Goal: Task Accomplishment & Management: Manage account settings

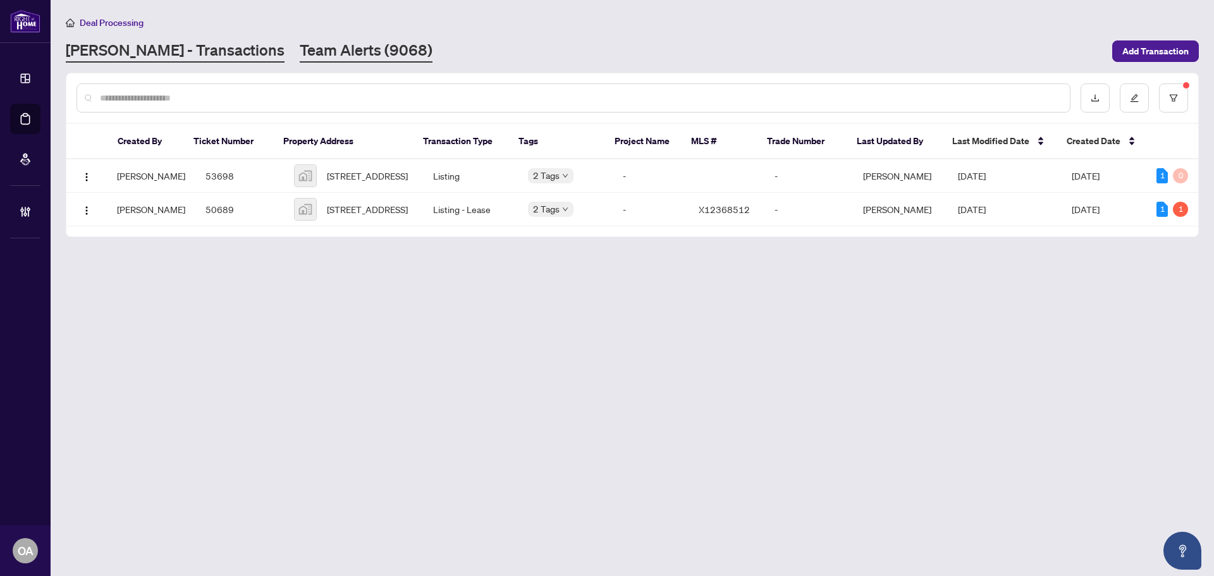
click at [323, 56] on link "Team Alerts (9068)" at bounding box center [366, 51] width 133 height 23
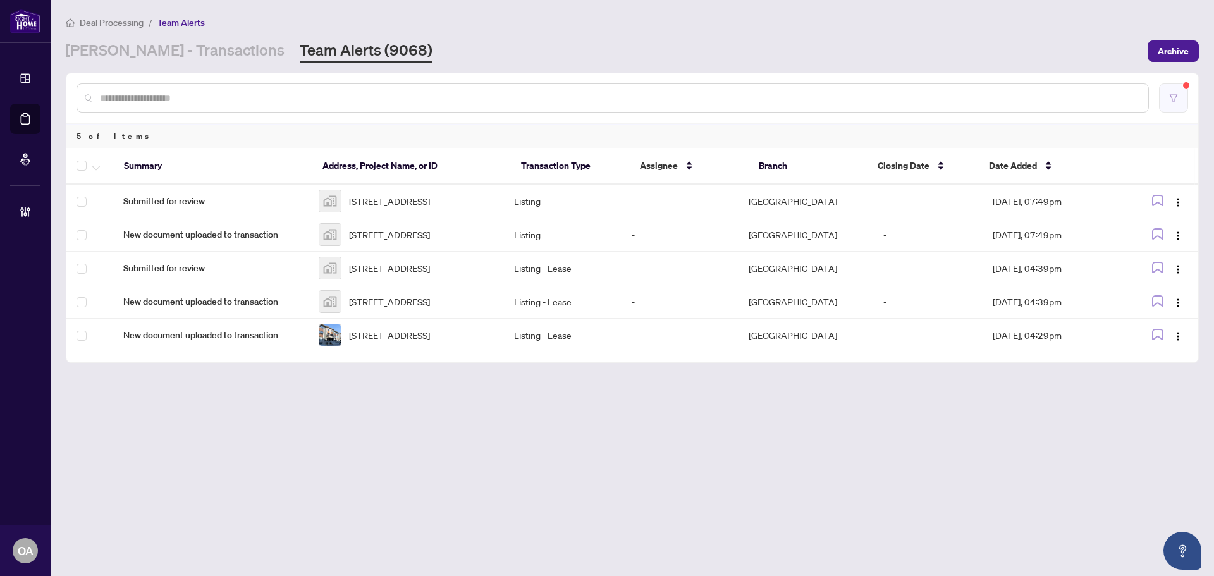
click at [1181, 91] on button "button" at bounding box center [1173, 97] width 29 height 29
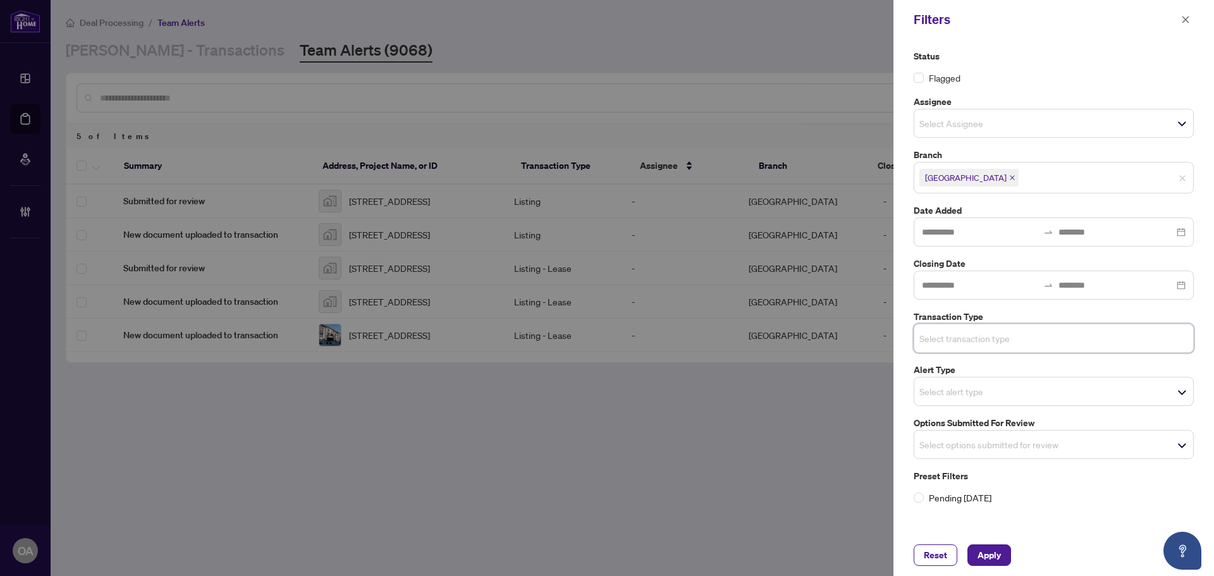
click at [982, 445] on input "search" at bounding box center [963, 444] width 88 height 15
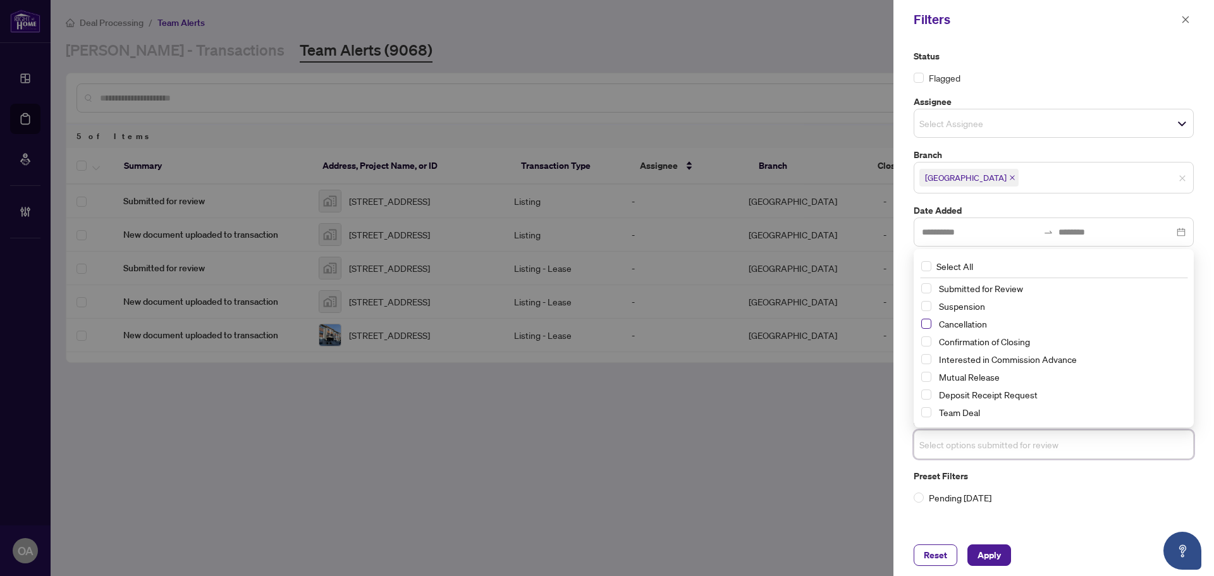
click at [929, 323] on span "Select Cancellation" at bounding box center [926, 324] width 10 height 10
click at [925, 305] on span "Select Suspension" at bounding box center [926, 307] width 10 height 10
click at [924, 376] on span "Select Mutual Release" at bounding box center [926, 377] width 10 height 10
drag, startPoint x: 984, startPoint y: 565, endPoint x: 984, endPoint y: 552, distance: 12.6
click at [984, 564] on button "Apply" at bounding box center [989, 554] width 44 height 21
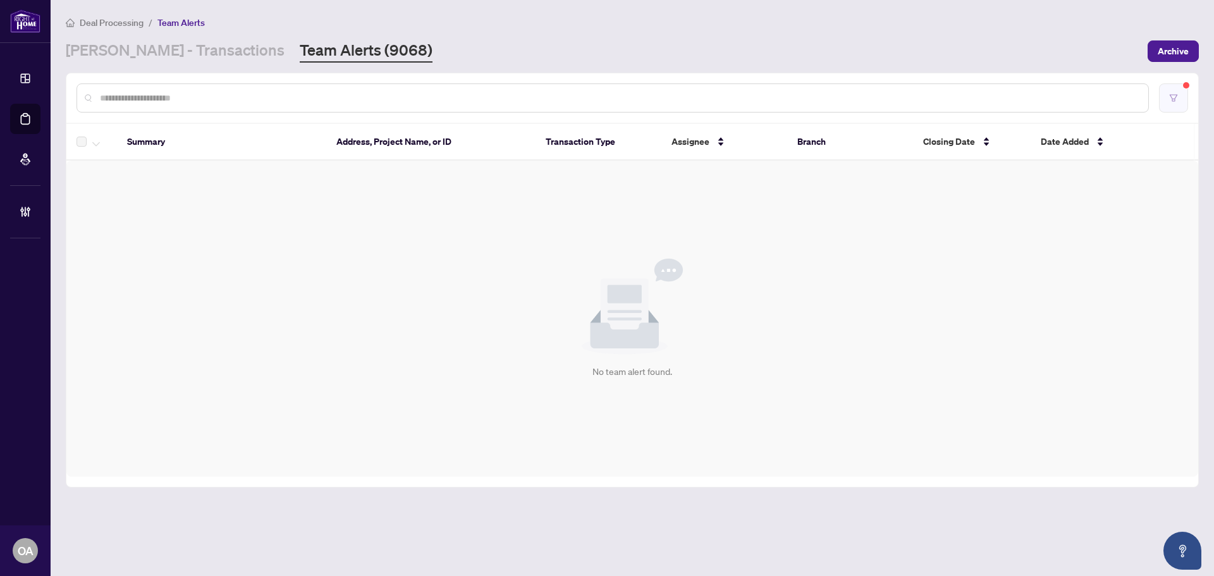
click at [1175, 91] on button "button" at bounding box center [1173, 97] width 29 height 29
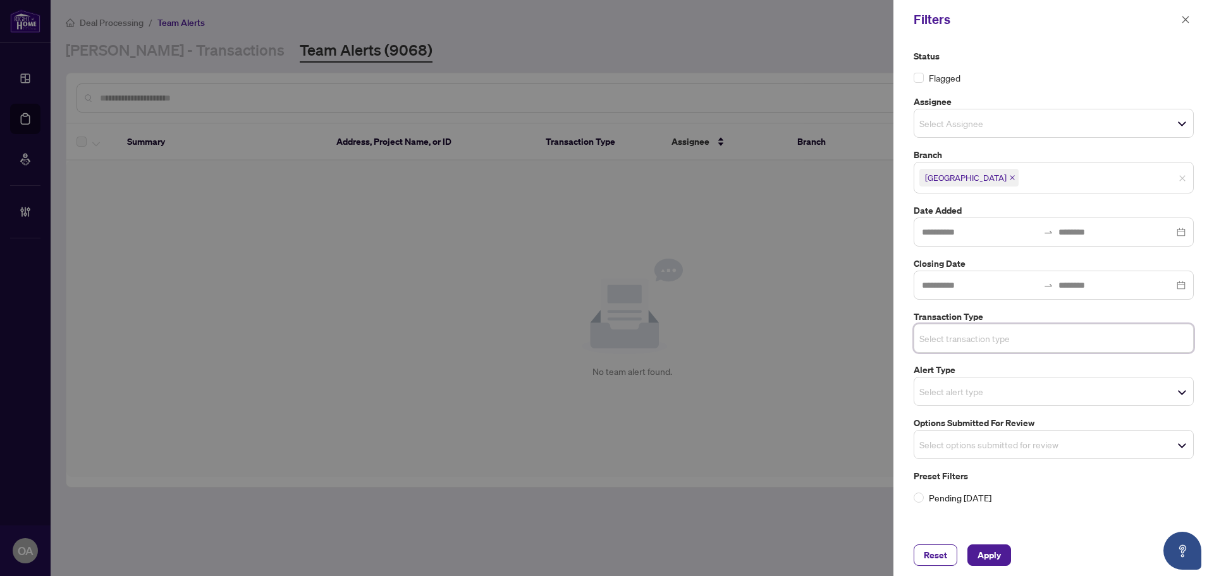
click at [963, 332] on input "search" at bounding box center [963, 338] width 88 height 15
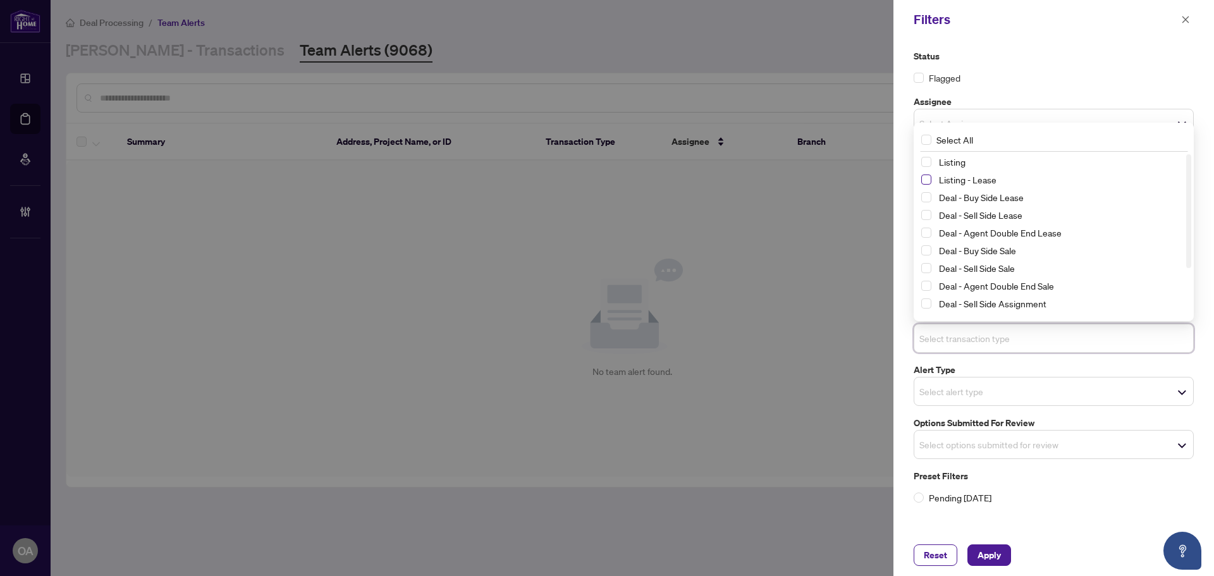
click at [927, 180] on span "Select Listing - Lease" at bounding box center [926, 179] width 10 height 10
click at [927, 164] on span "Select Listing" at bounding box center [926, 162] width 10 height 10
click at [996, 551] on span "Apply" at bounding box center [988, 555] width 23 height 20
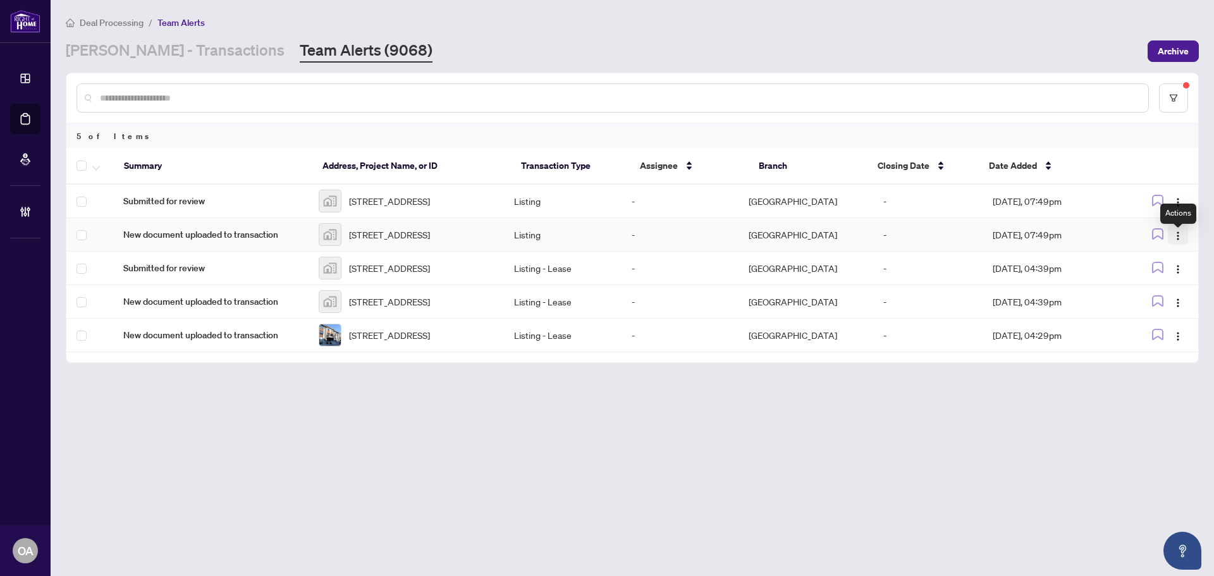
click at [1169, 240] on button "button" at bounding box center [1178, 234] width 20 height 20
click at [1162, 303] on span "Complete Item" at bounding box center [1148, 307] width 59 height 14
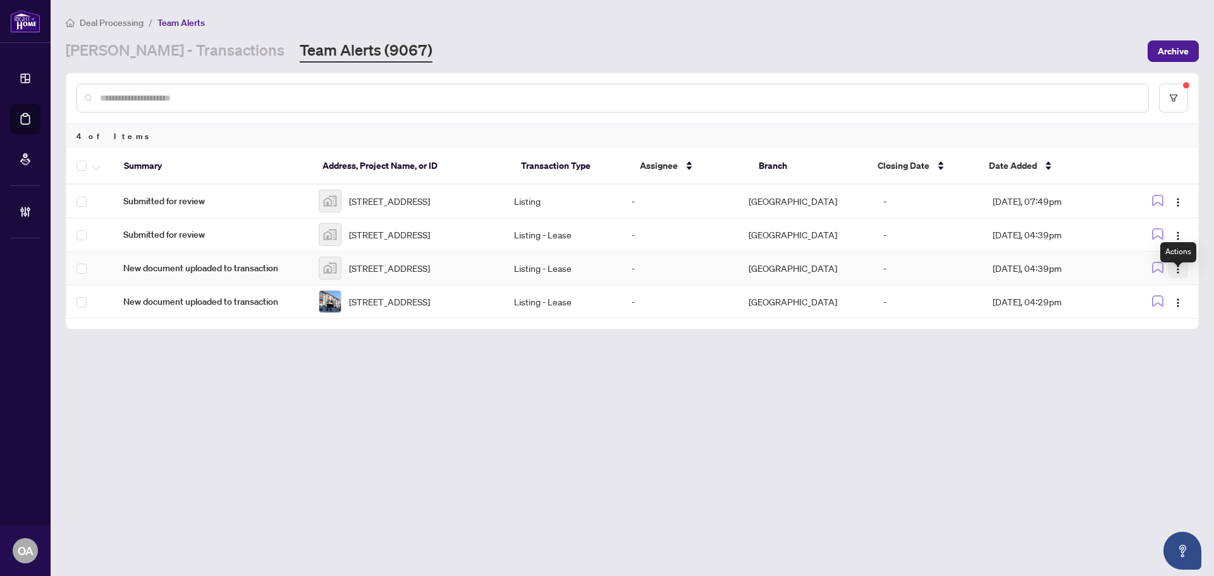
click at [1176, 274] on img "button" at bounding box center [1178, 269] width 10 height 10
click at [1157, 346] on span "Complete Item" at bounding box center [1148, 346] width 59 height 14
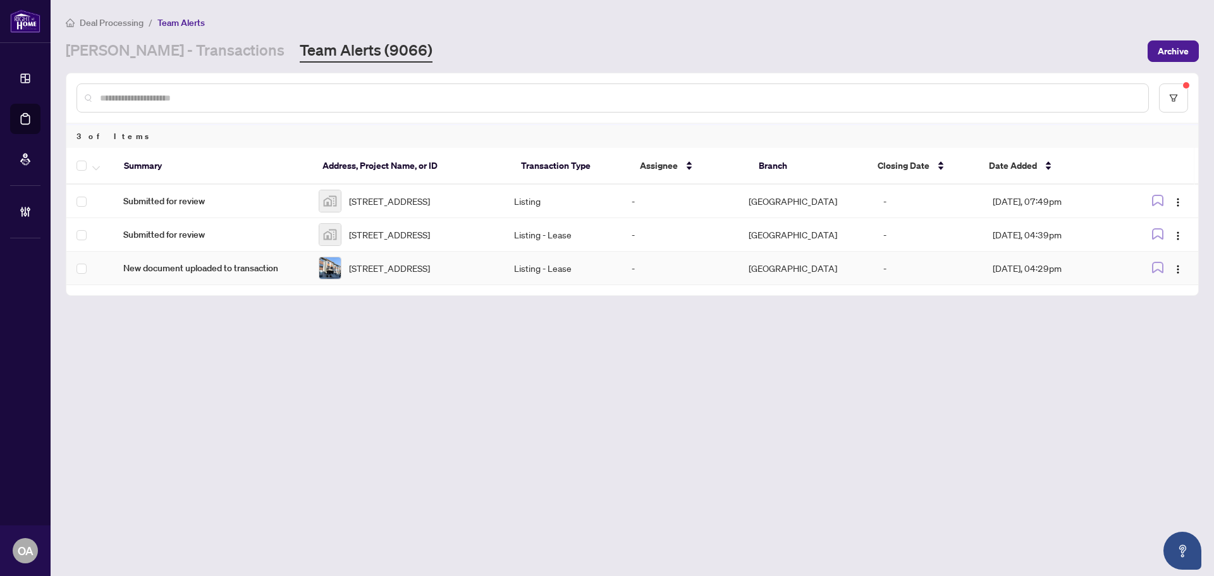
click at [401, 275] on span "[STREET_ADDRESS]" at bounding box center [389, 268] width 81 height 14
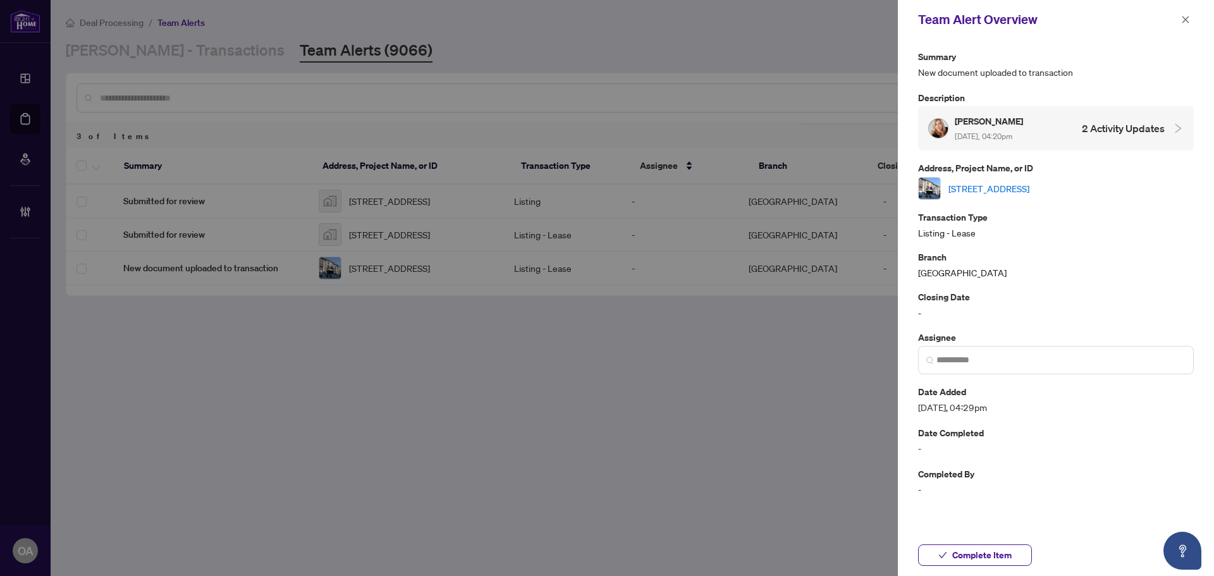
click at [980, 193] on link "[STREET_ADDRESS]" at bounding box center [988, 188] width 81 height 14
click at [1188, 22] on icon "close" at bounding box center [1185, 19] width 7 height 7
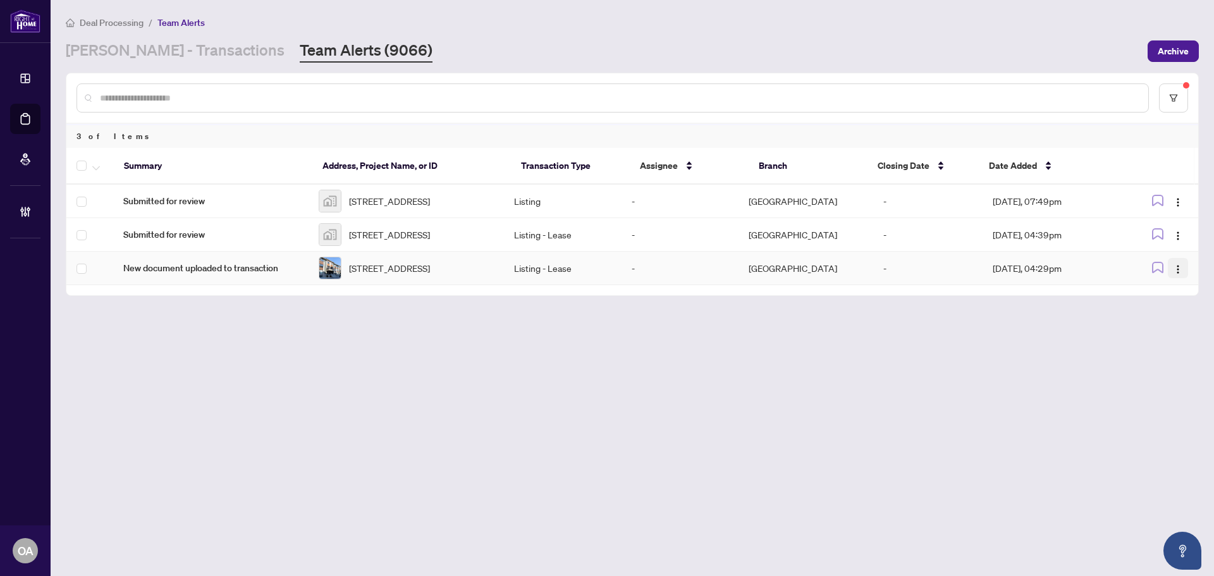
click at [1171, 278] on button "button" at bounding box center [1178, 268] width 20 height 20
click at [1169, 344] on span "Complete Item" at bounding box center [1148, 346] width 59 height 14
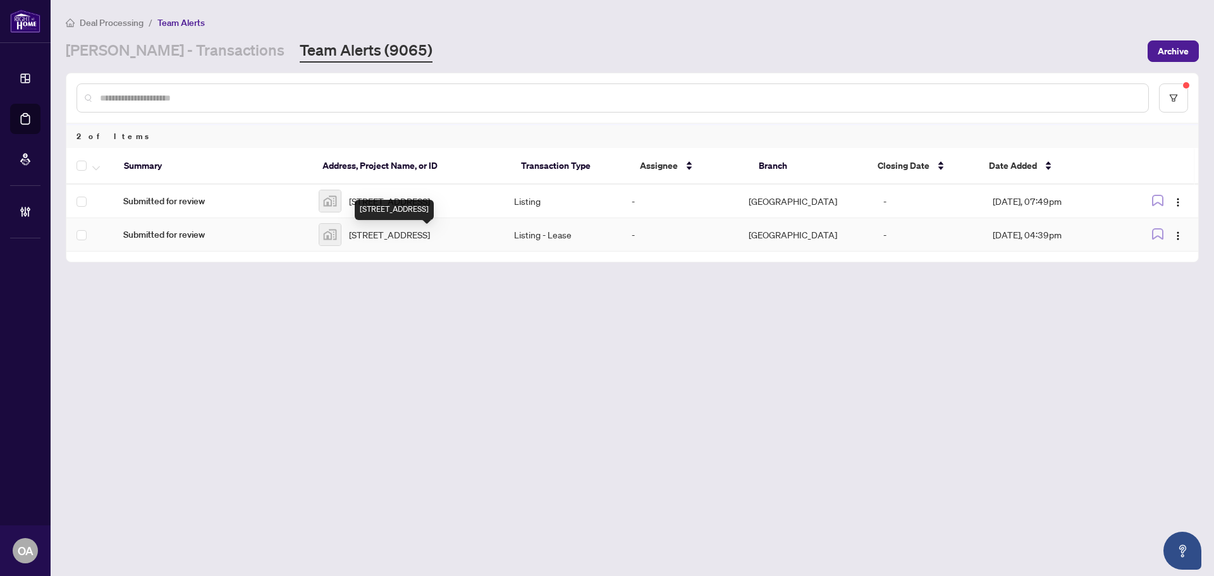
click at [379, 241] on span "[STREET_ADDRESS]" at bounding box center [389, 235] width 81 height 14
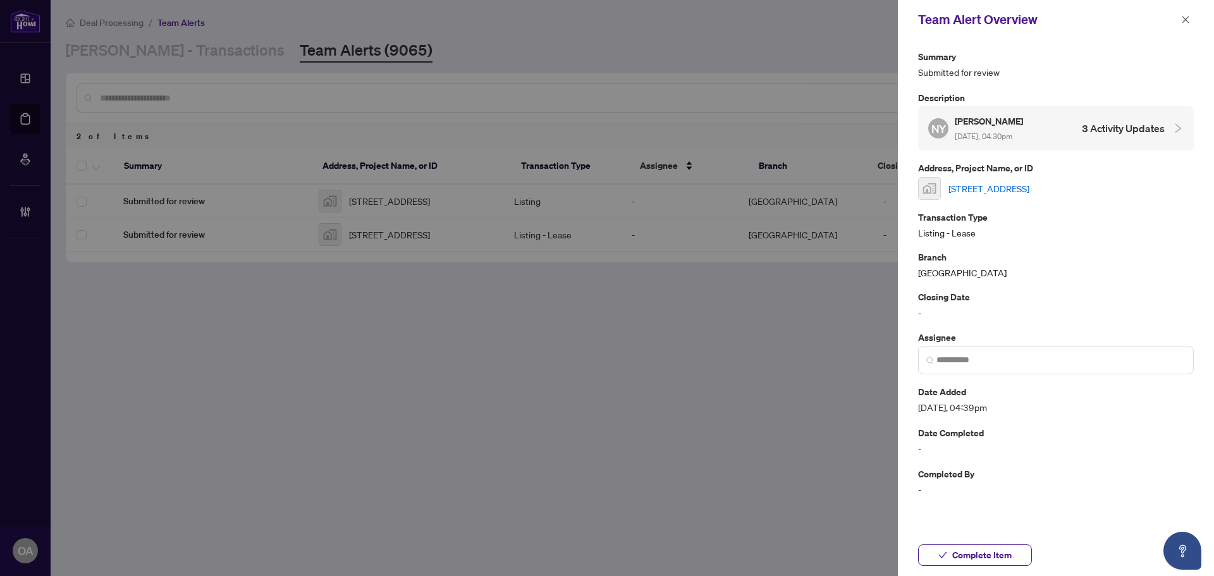
click at [1006, 186] on link "[STREET_ADDRESS]" at bounding box center [988, 188] width 81 height 14
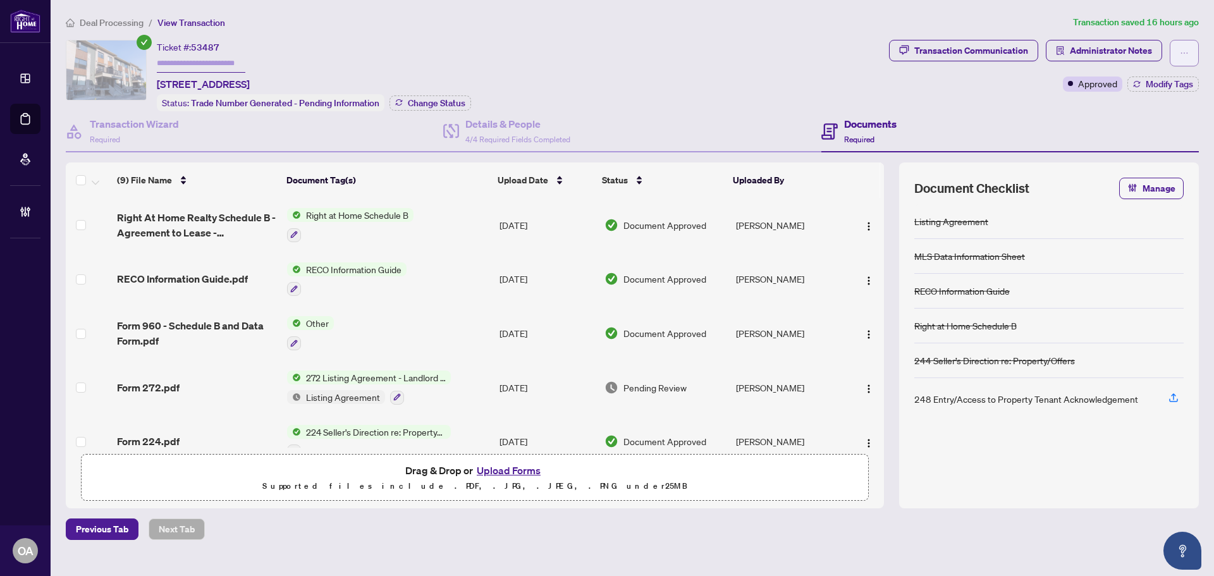
click at [1191, 60] on button "button" at bounding box center [1183, 53] width 29 height 27
click at [1188, 60] on button "button" at bounding box center [1183, 53] width 29 height 27
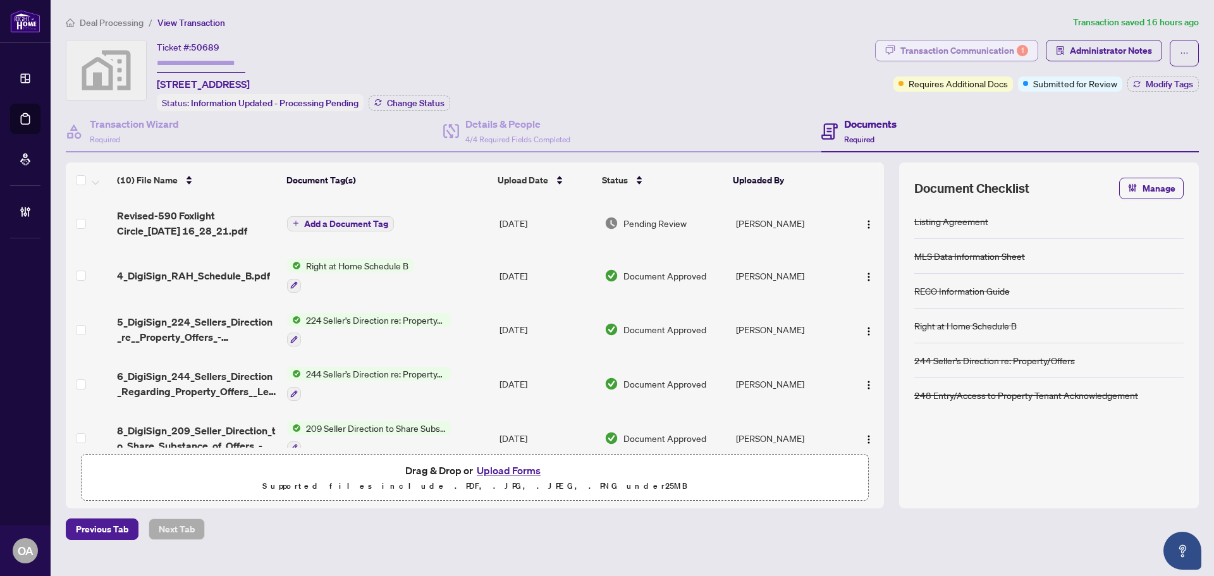
click at [990, 46] on div "Transaction Communication 1" at bounding box center [964, 50] width 128 height 20
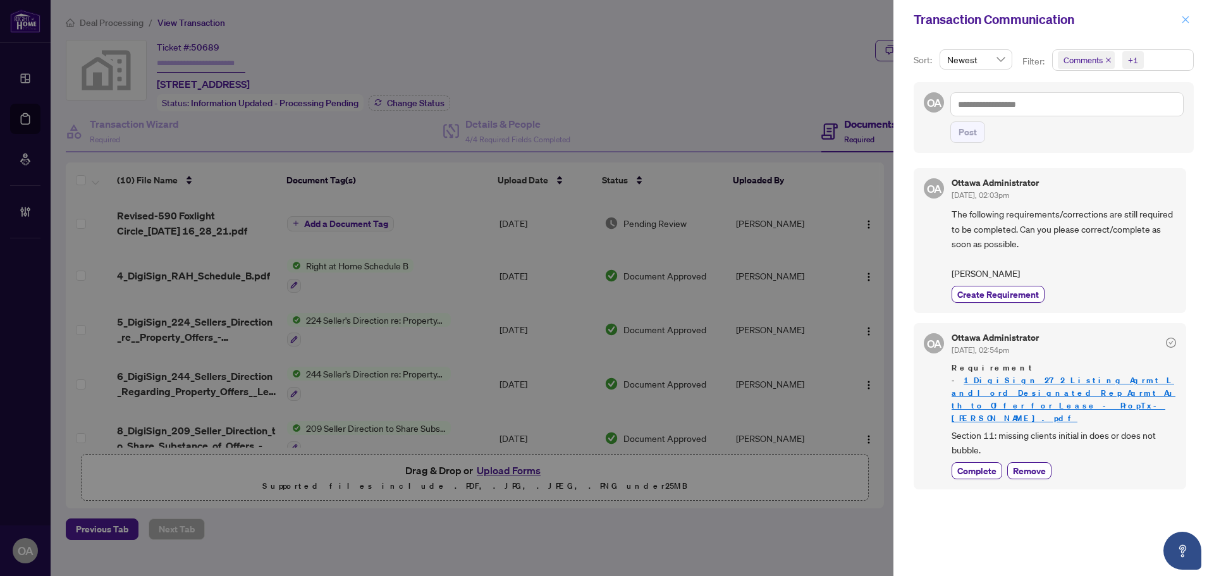
click at [1186, 20] on icon "close" at bounding box center [1185, 19] width 7 height 7
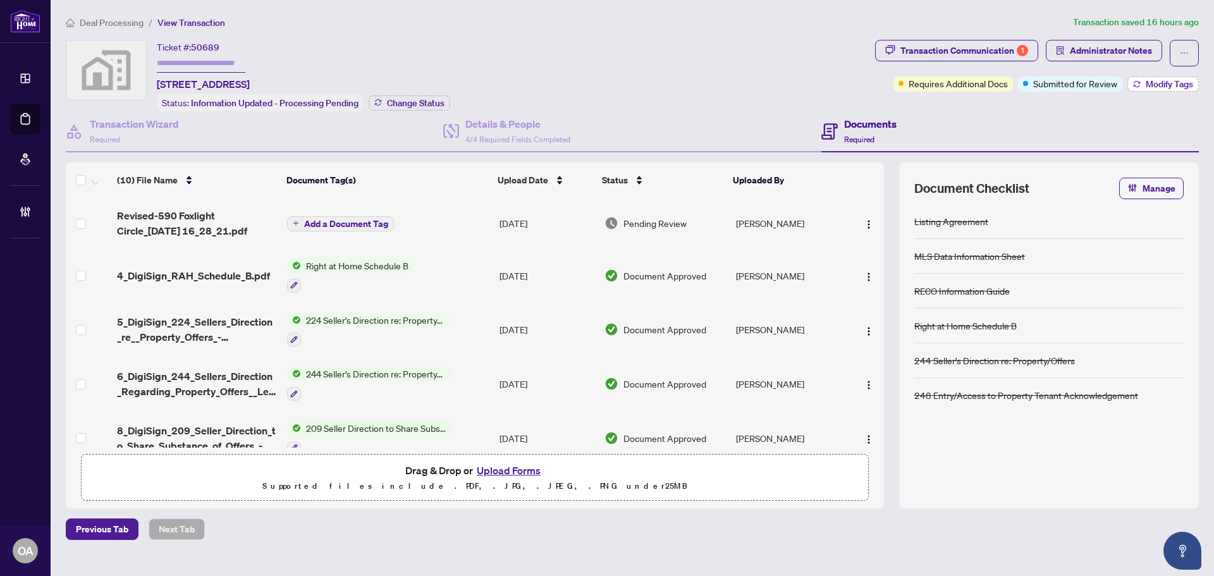
click at [1168, 86] on span "Modify Tags" at bounding box center [1168, 84] width 47 height 9
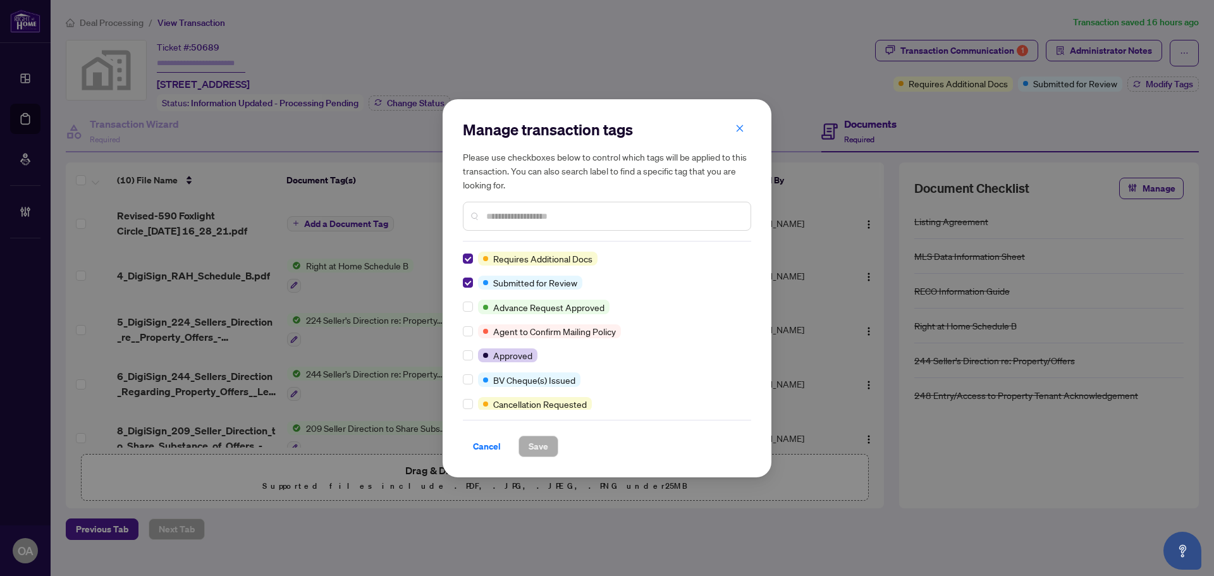
click at [741, 131] on icon "close" at bounding box center [739, 128] width 7 height 7
